Goal: Information Seeking & Learning: Check status

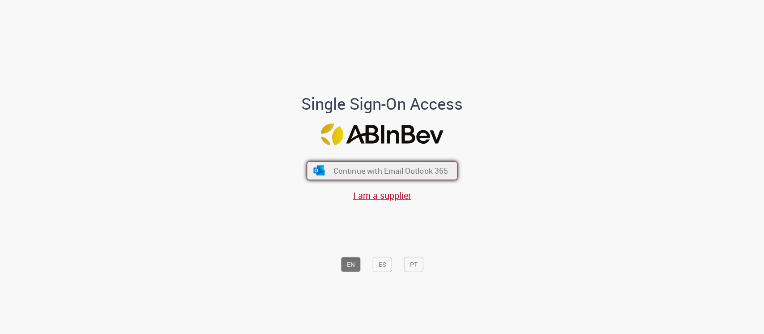
click at [368, 164] on button "Continue with Email Outlook 365" at bounding box center [381, 170] width 151 height 19
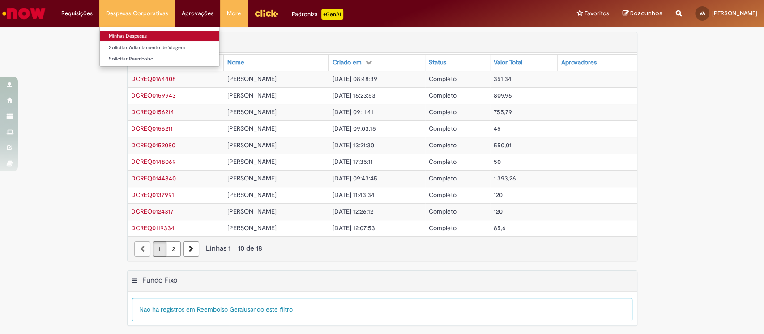
click at [136, 34] on link "Minhas Despesas" at bounding box center [159, 36] width 119 height 10
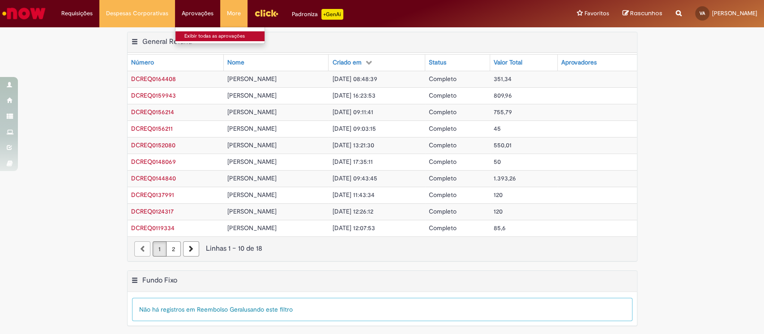
click at [195, 40] on link "Exibir todas as aprovações" at bounding box center [224, 36] width 98 height 10
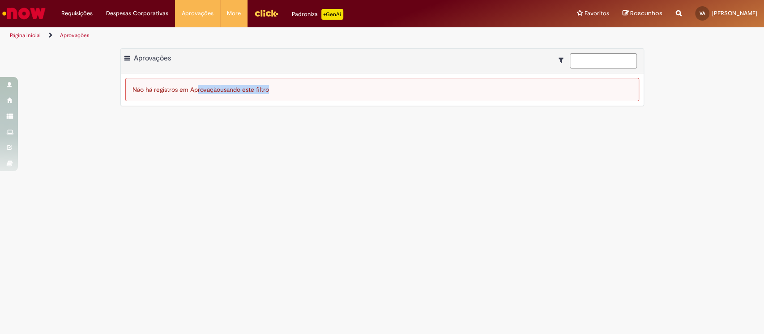
drag, startPoint x: 180, startPoint y: 92, endPoint x: 342, endPoint y: 85, distance: 162.1
click at [342, 85] on div "Não há registros em Aprovação usando este filtro" at bounding box center [382, 89] width 514 height 23
click at [255, 112] on div "Exportar como PDF Exportar como Excel Exportar como CSV Aprovações Não há regis…" at bounding box center [381, 81] width 523 height 67
click at [31, 6] on img "Ir para a Homepage" at bounding box center [24, 13] width 46 height 18
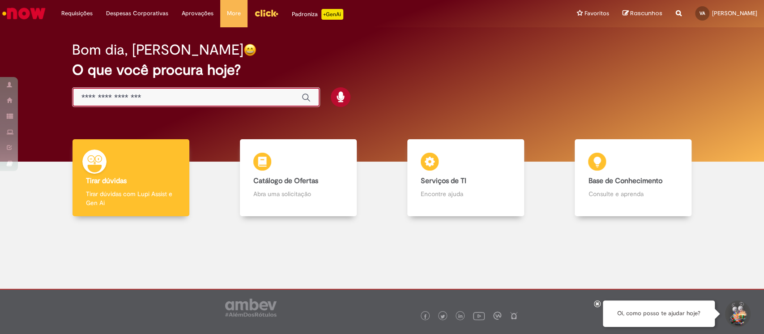
click at [207, 98] on input "Basta digitar aqui" at bounding box center [186, 98] width 211 height 10
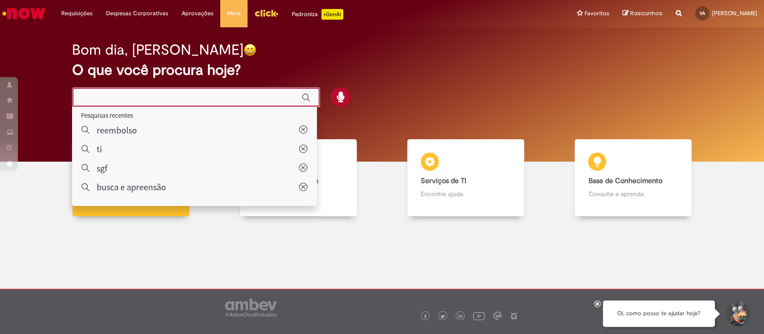
type input "*"
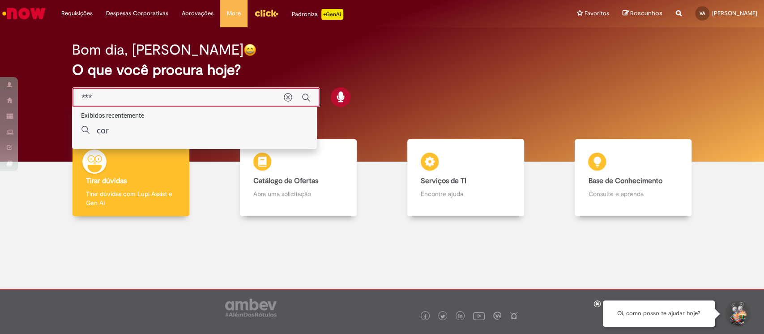
type input "****"
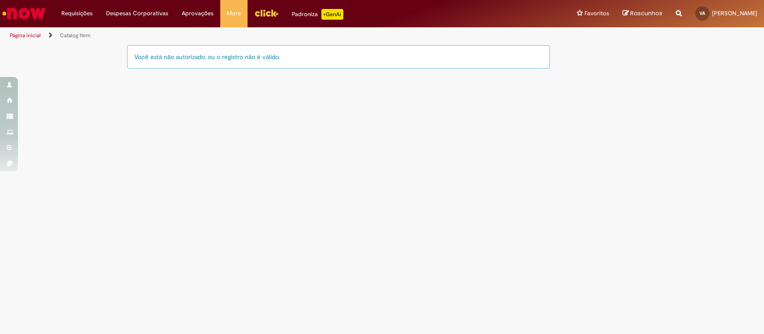
drag, startPoint x: 172, startPoint y: 56, endPoint x: 293, endPoint y: 55, distance: 121.2
click at [290, 55] on div "Você está não autorizado, ou o registro não é válido." at bounding box center [338, 56] width 423 height 23
click at [293, 55] on div "Você está não autorizado, ou o registro não é válido." at bounding box center [338, 56] width 423 height 23
click at [23, 15] on img "Ir para a Homepage" at bounding box center [24, 13] width 46 height 18
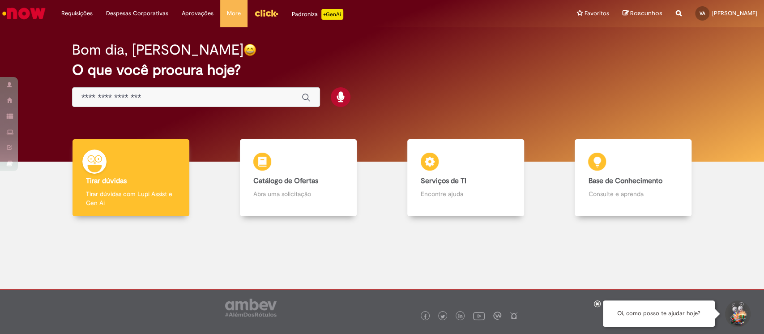
click at [190, 93] on input "Basta digitar aqui" at bounding box center [186, 98] width 211 height 10
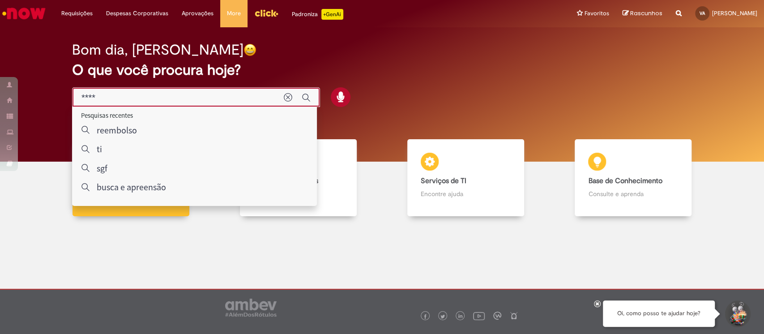
type input "****"
